Goal: Task Accomplishment & Management: Manage account settings

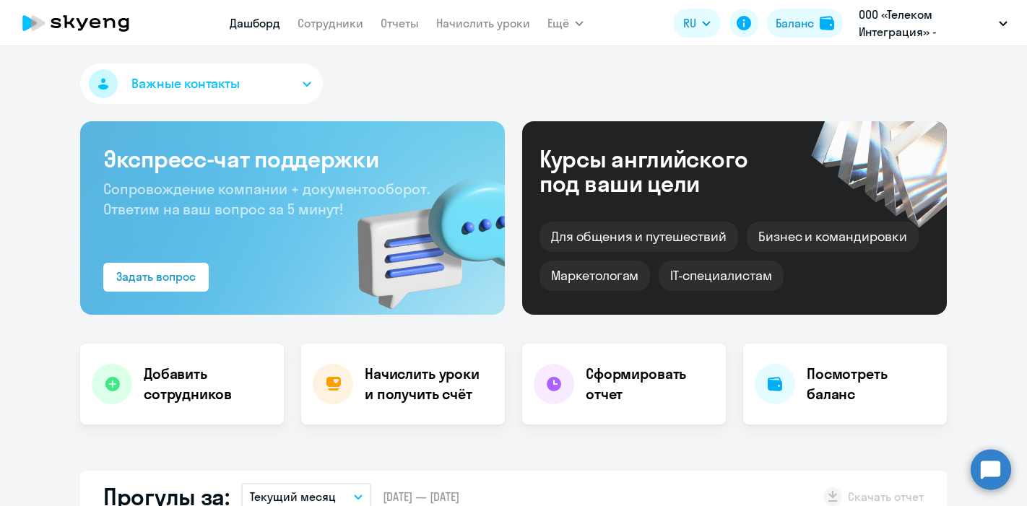
select select "30"
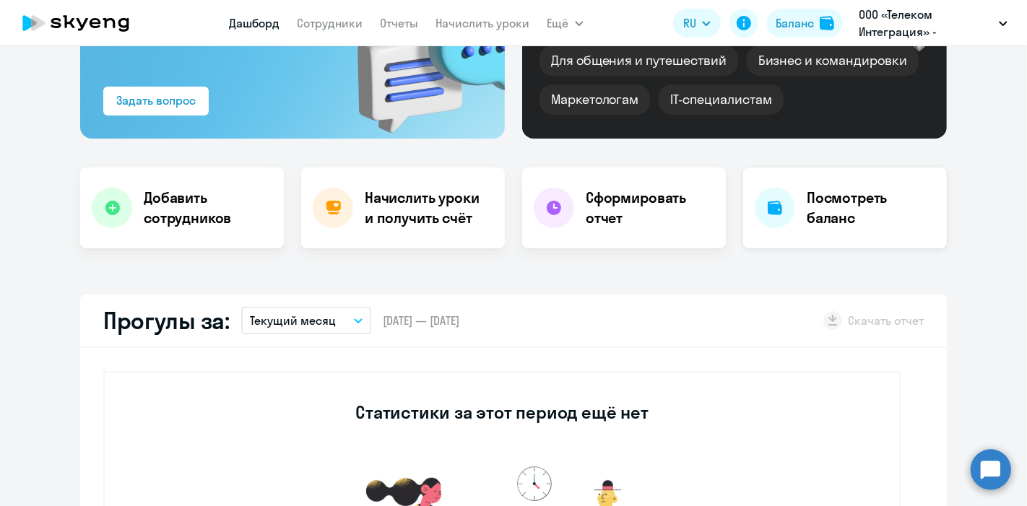
click at [806, 202] on h4 "Посмотреть баланс" at bounding box center [870, 208] width 129 height 40
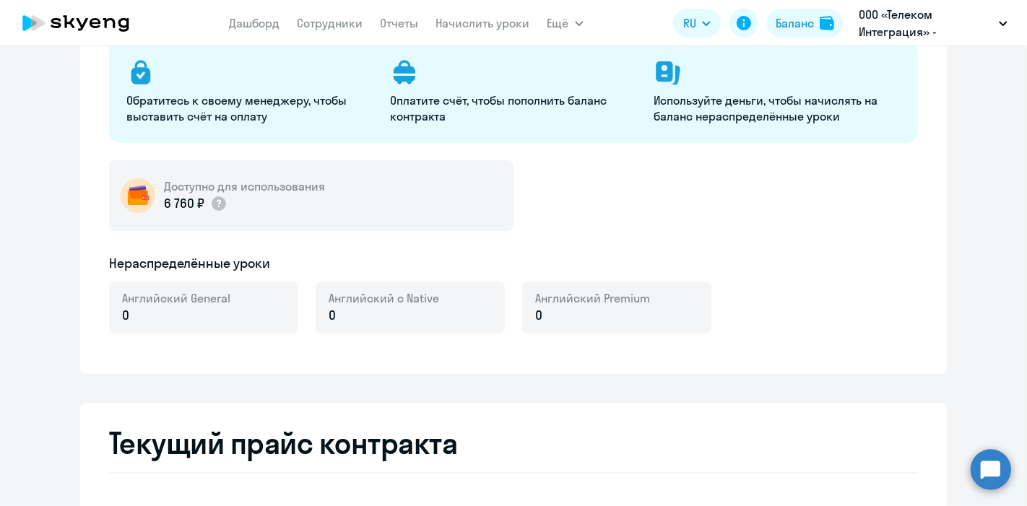
select select "english_adult_not_native_speaker"
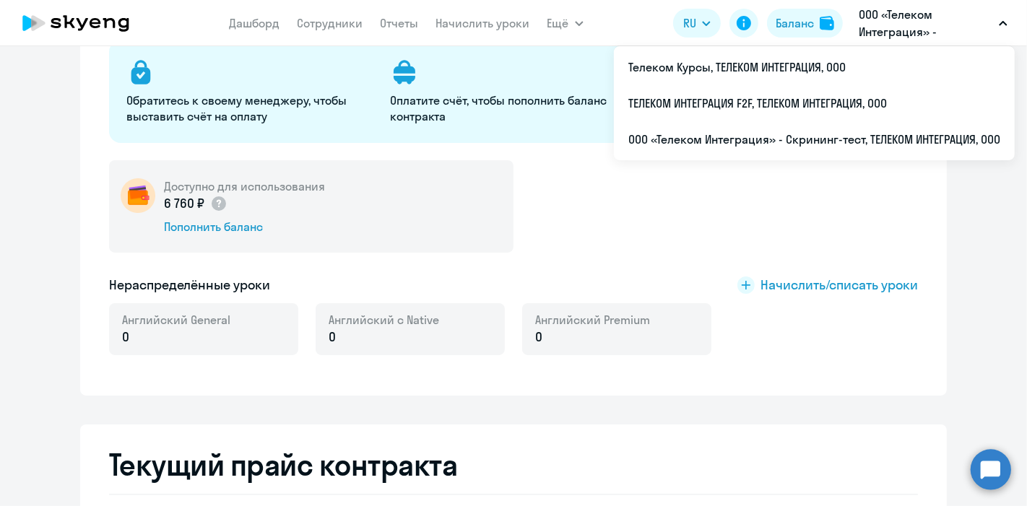
click at [895, 27] on p "ООО «Телеком Интеграция» - Скрининг-тест, ТЕЛЕКОМ ИНТЕГРАЦИЯ, ООО" at bounding box center [925, 23] width 134 height 35
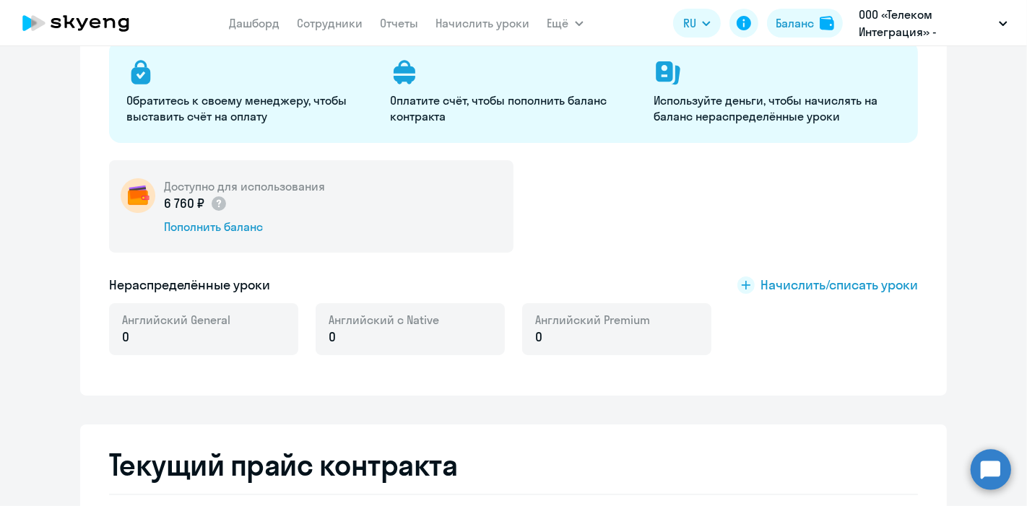
click at [895, 27] on p "ООО «Телеком Интеграция» - Скрининг-тест, ТЕЛЕКОМ ИНТЕГРАЦИЯ, ООО" at bounding box center [925, 23] width 134 height 35
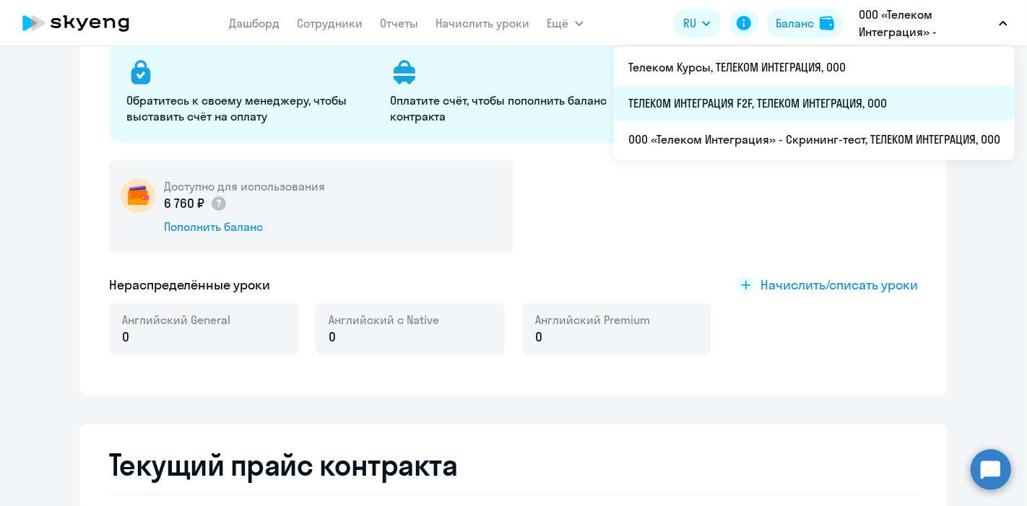
click at [752, 95] on li "ТЕЛЕКОМ ИНТЕГРАЦИЯ F2F, ТЕЛЕКОМ ИНТЕГРАЦИЯ, ООО" at bounding box center [814, 103] width 401 height 36
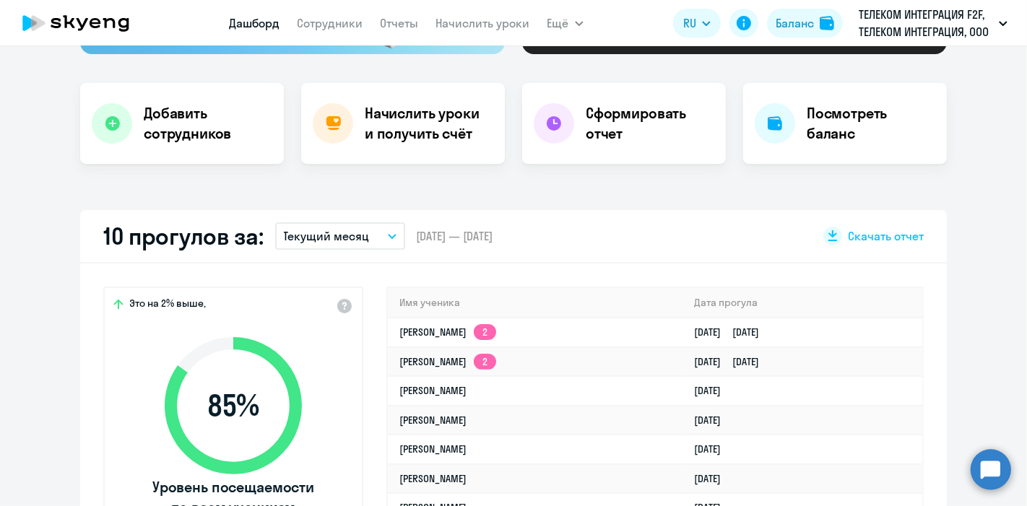
scroll to position [260, 0]
select select "30"
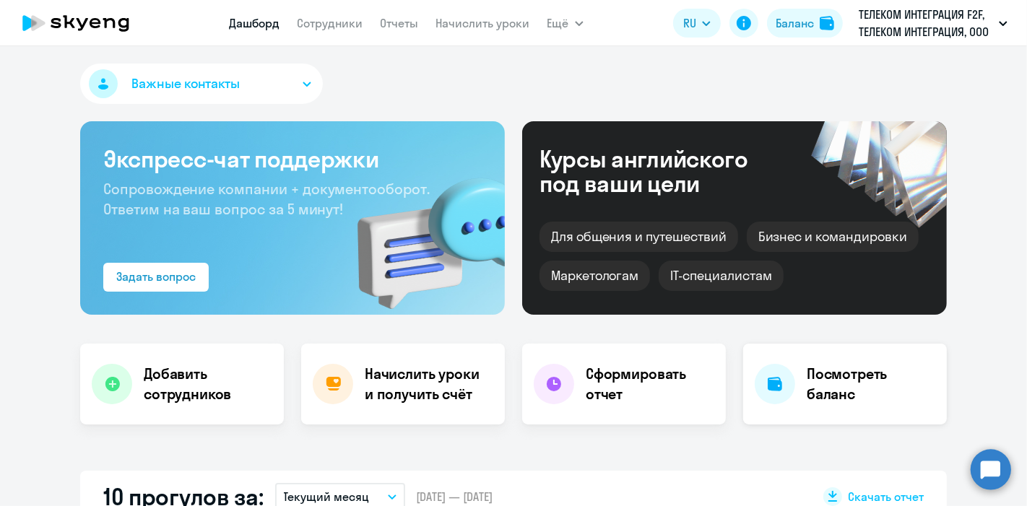
click at [799, 378] on div "Посмотреть баланс" at bounding box center [845, 384] width 204 height 81
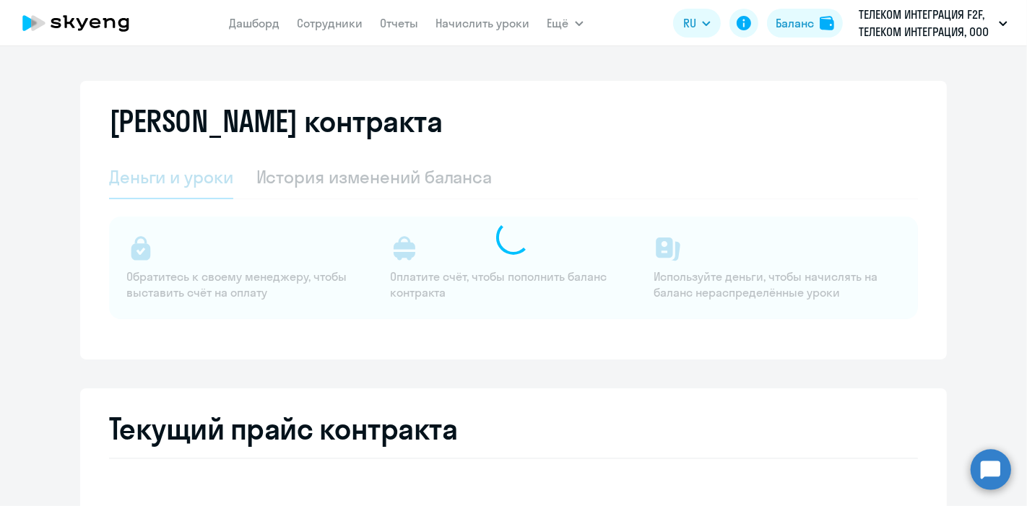
select select "english_adult_not_native_speaker"
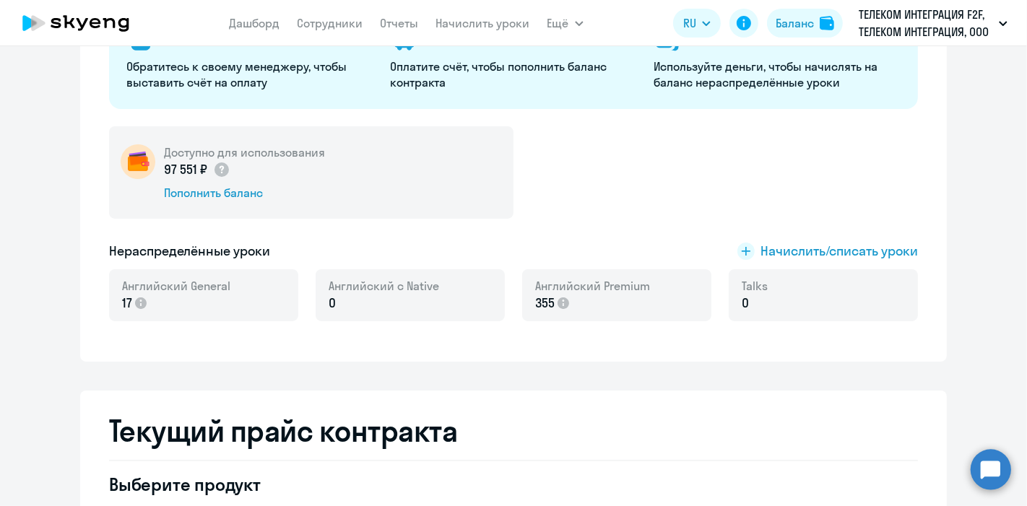
scroll to position [213, 0]
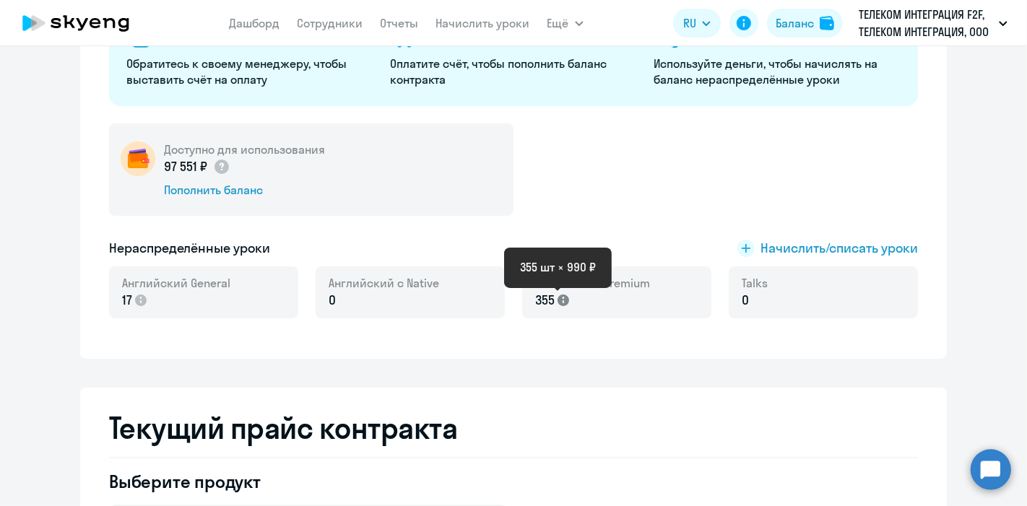
click at [561, 302] on icon at bounding box center [563, 301] width 12 height 12
click at [824, 245] on span "Начислить/списать уроки" at bounding box center [838, 248] width 157 height 19
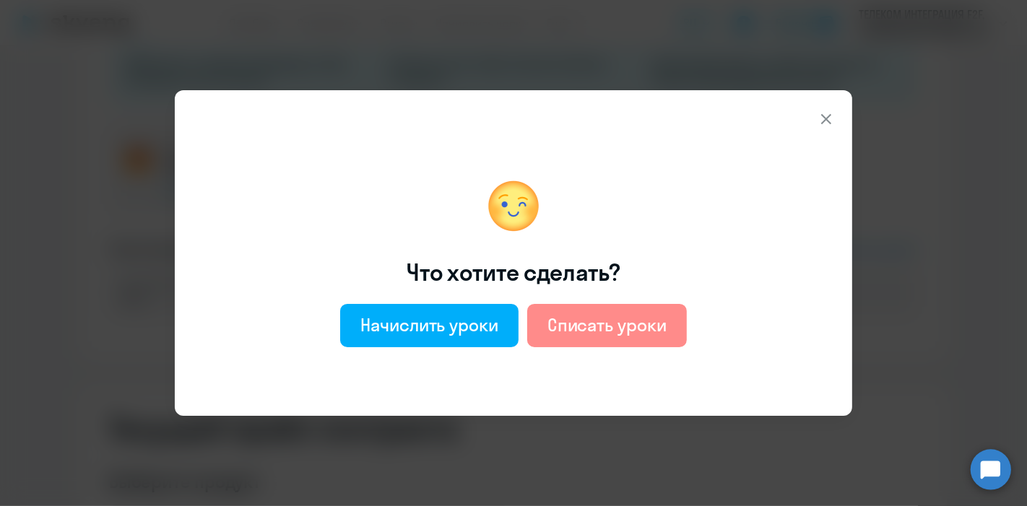
click at [623, 322] on div "Списать уроки" at bounding box center [606, 324] width 119 height 23
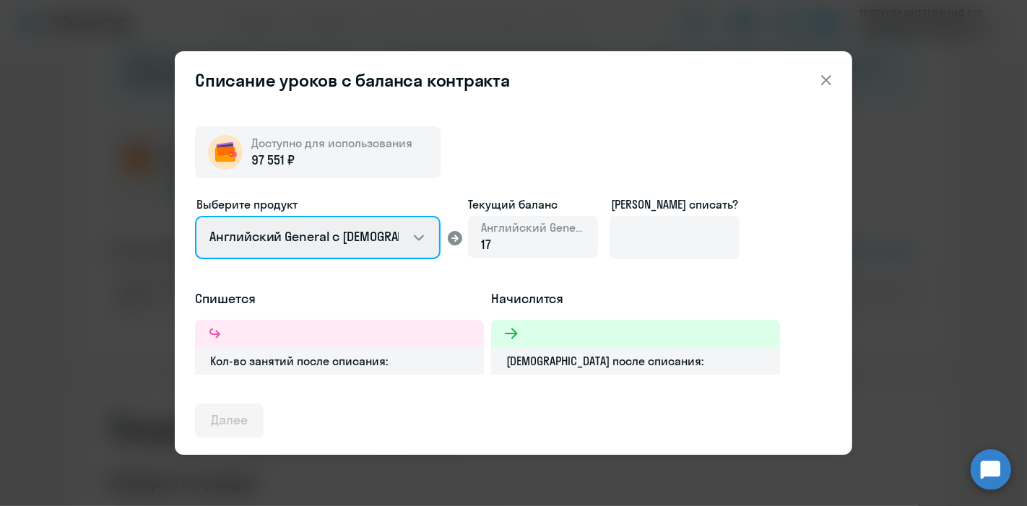
click at [417, 244] on select "Английский General с [DEMOGRAPHIC_DATA] преподавателем Английский General с [DE…" at bounding box center [317, 237] width 245 height 43
click at [195, 216] on select "Английский General с [DEMOGRAPHIC_DATA] преподавателем Английский General с [DE…" at bounding box center [317, 237] width 245 height 43
click at [420, 238] on select "Английский General с [DEMOGRAPHIC_DATA] преподавателем Английский General с [DE…" at bounding box center [317, 237] width 245 height 43
select select "english_adult_not_native_speaker_premium"
click at [195, 216] on select "Английский General с [DEMOGRAPHIC_DATA] преподавателем Английский General с [DE…" at bounding box center [317, 237] width 245 height 43
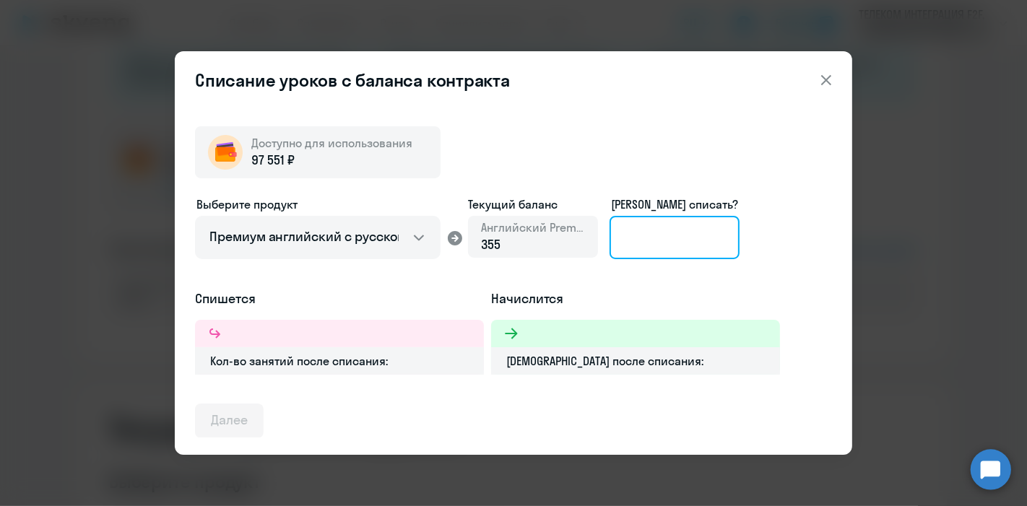
click at [679, 236] on input at bounding box center [674, 237] width 130 height 43
type input "355"
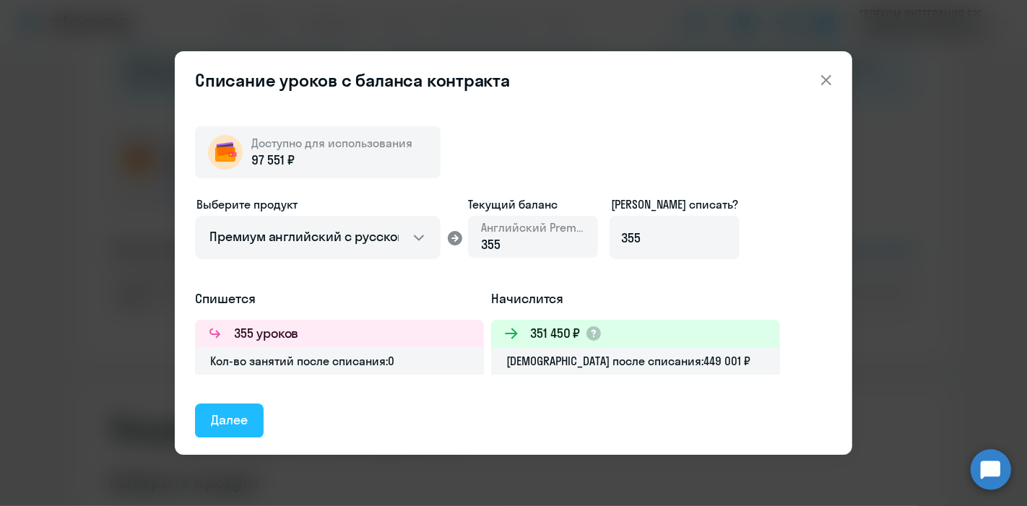
click at [239, 422] on div "Далее" at bounding box center [229, 420] width 37 height 19
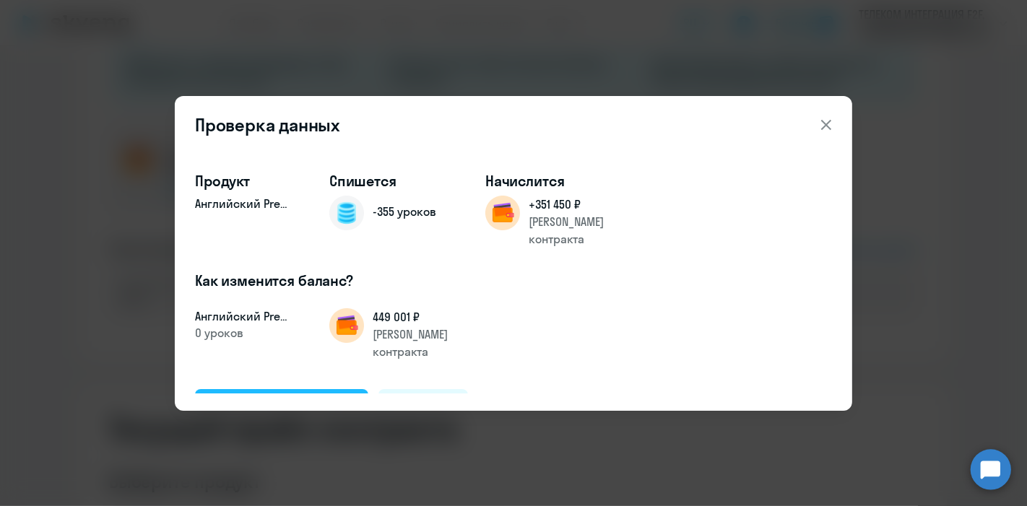
click at [341, 396] on div "Подтвердить и списать" at bounding box center [282, 405] width 142 height 19
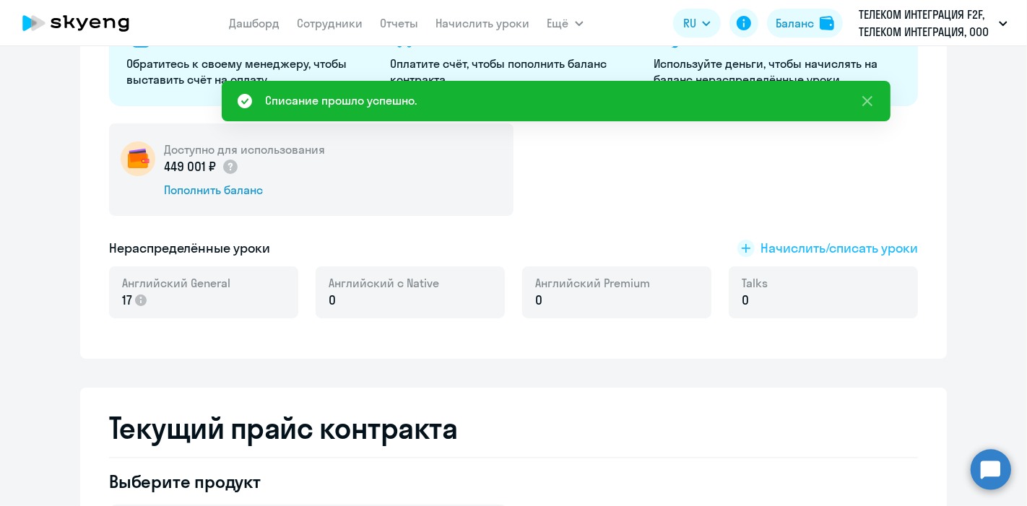
click at [747, 249] on rect at bounding box center [745, 248] width 17 height 17
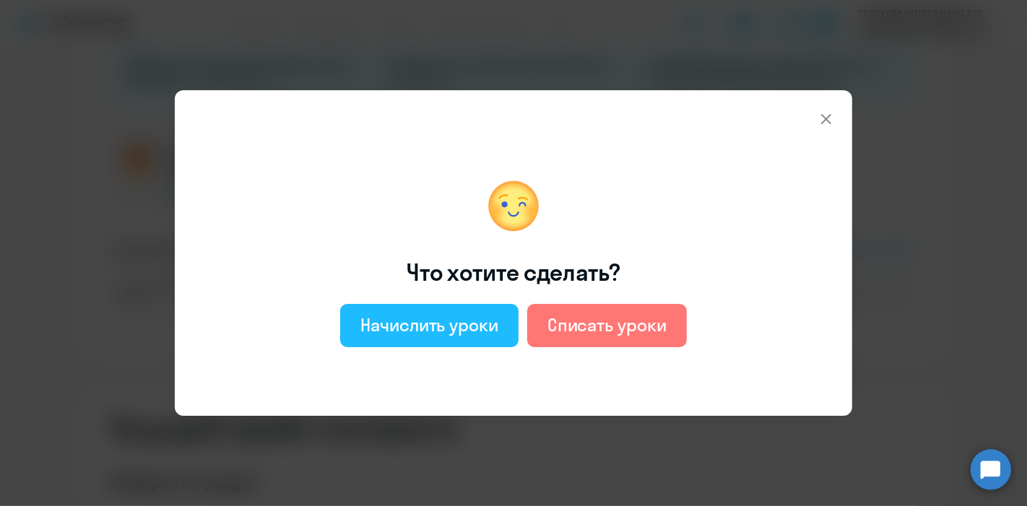
click at [469, 325] on div "Начислить уроки" at bounding box center [429, 324] width 138 height 23
select select "english_adult_not_native_speaker"
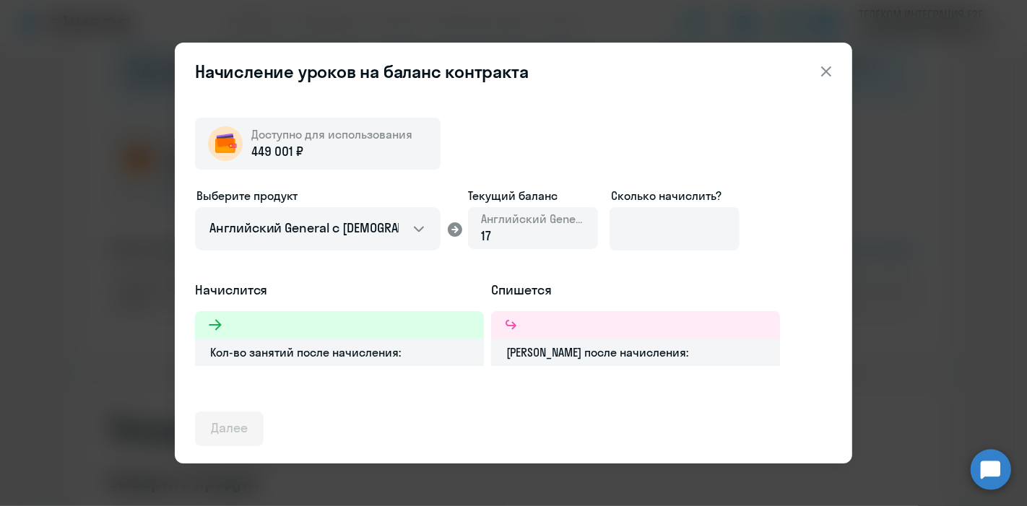
click at [528, 233] on div "17" at bounding box center [533, 236] width 104 height 19
click at [651, 227] on input at bounding box center [674, 228] width 130 height 43
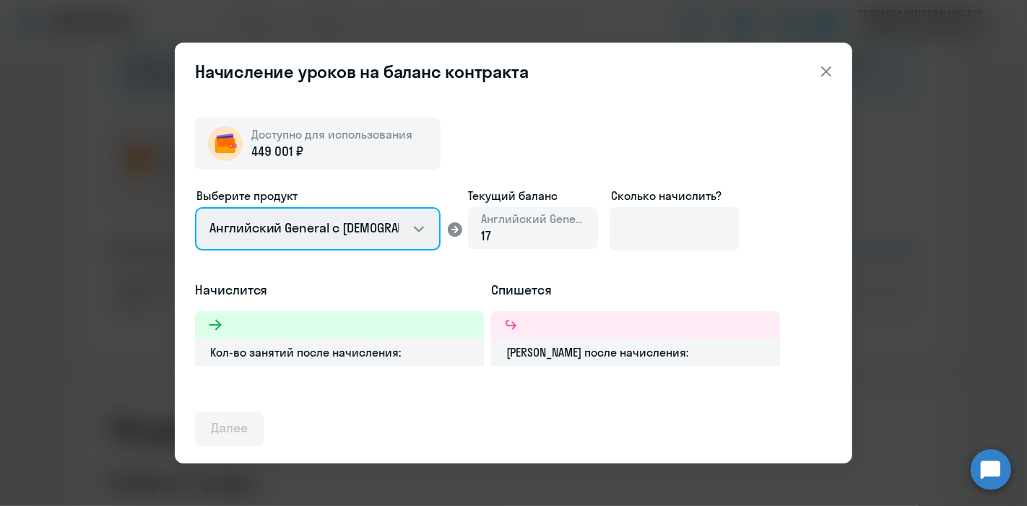
click at [414, 224] on select "Английский General с [DEMOGRAPHIC_DATA] преподавателем Английский General с [DE…" at bounding box center [317, 228] width 245 height 43
click at [195, 207] on select "Английский General с [DEMOGRAPHIC_DATA] преподавателем Английский General с [DE…" at bounding box center [317, 228] width 245 height 43
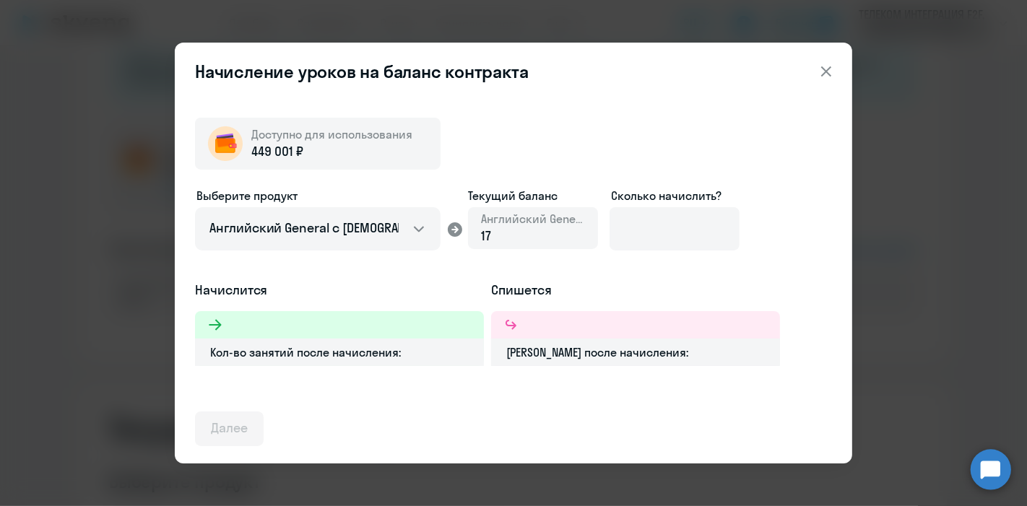
click at [503, 240] on div "17" at bounding box center [533, 236] width 104 height 19
click at [638, 230] on input at bounding box center [674, 228] width 130 height 43
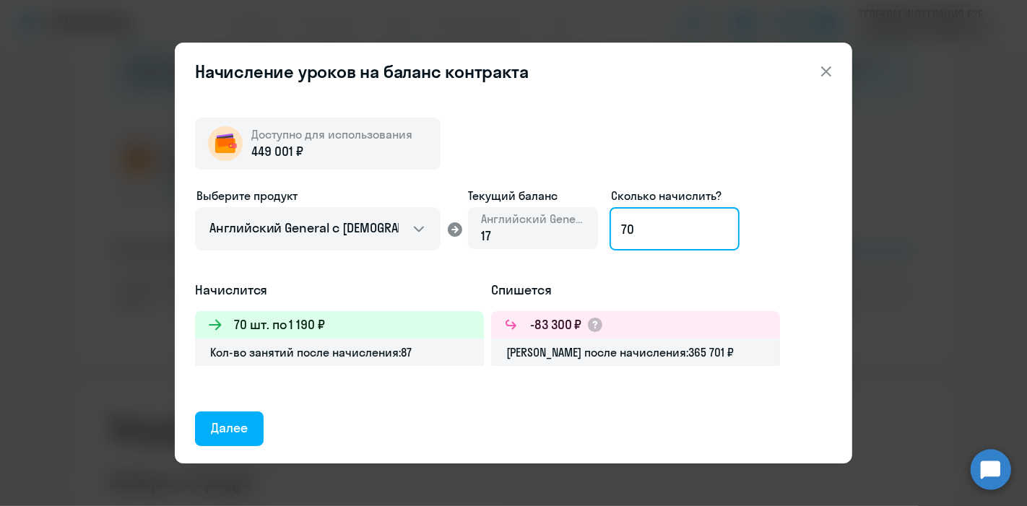
type input "7"
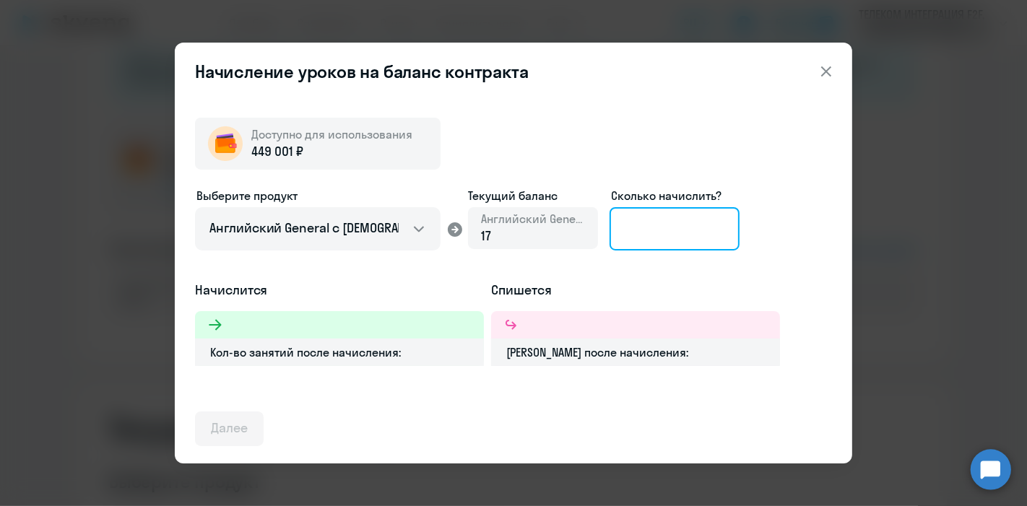
type input "2"
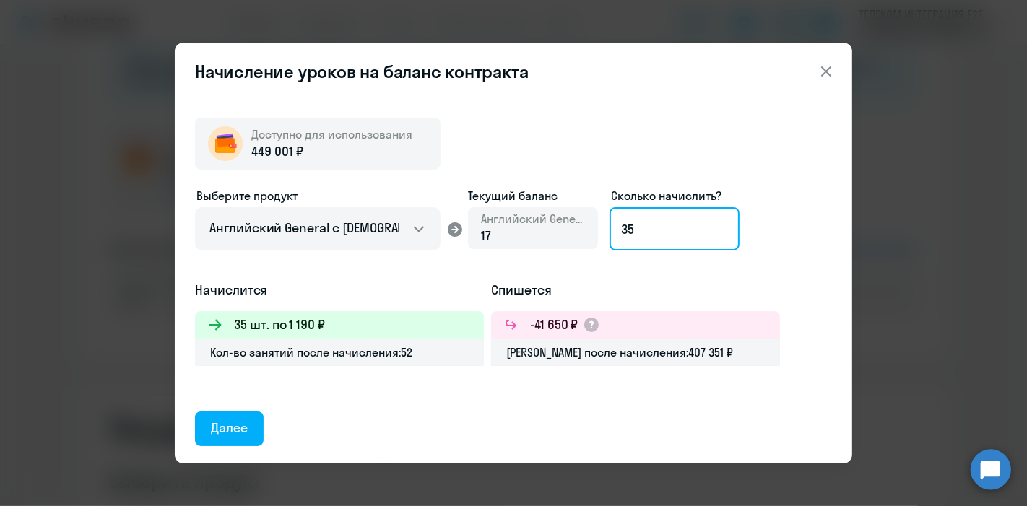
type input "3"
type input "4"
type input "377"
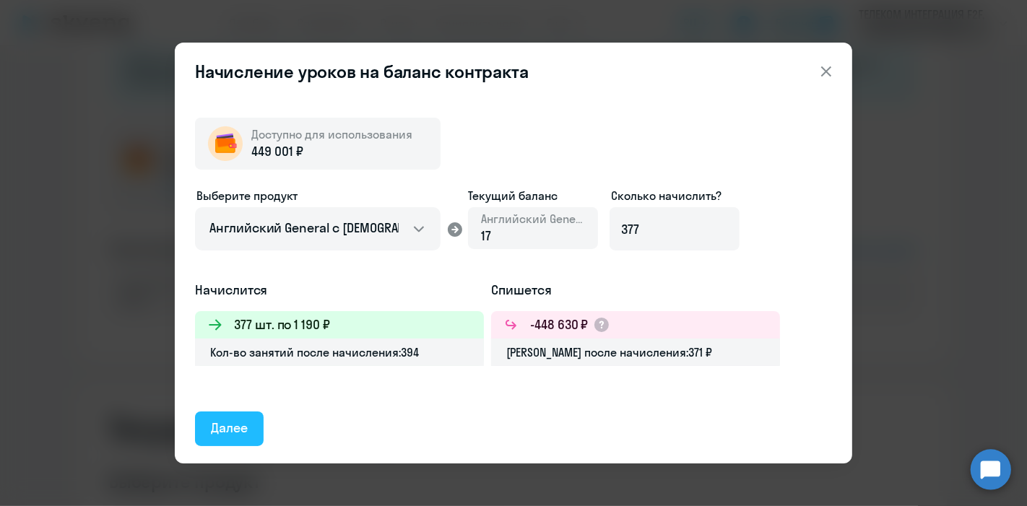
click at [248, 422] on button "Далее" at bounding box center [229, 429] width 69 height 35
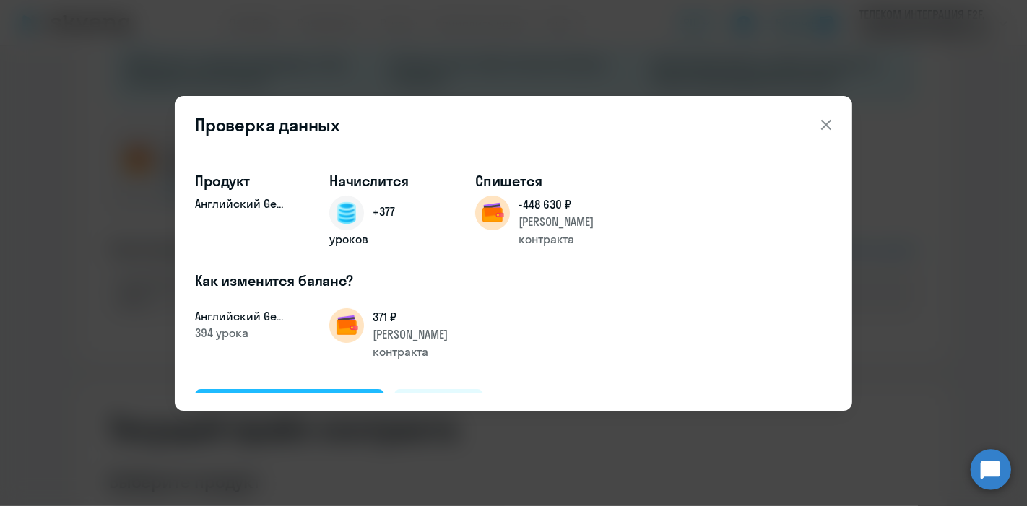
click at [291, 396] on div "Подтвердить и начислить" at bounding box center [289, 405] width 157 height 19
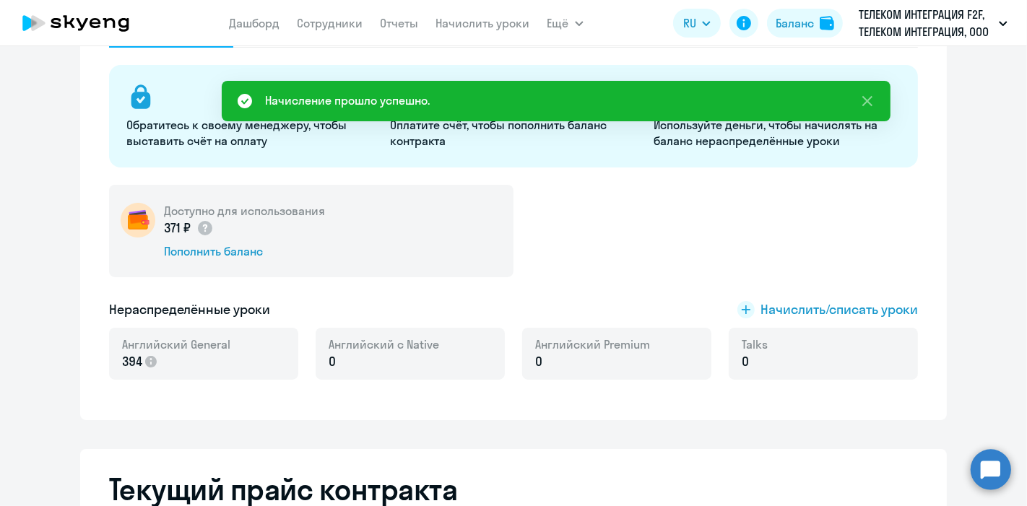
scroll to position [150, 0]
